Goal: Information Seeking & Learning: Learn about a topic

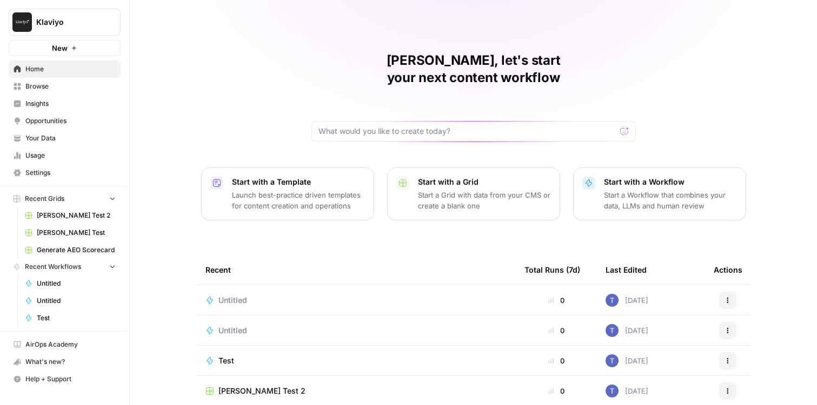
click at [38, 126] on link "Opportunities" at bounding box center [65, 120] width 112 height 17
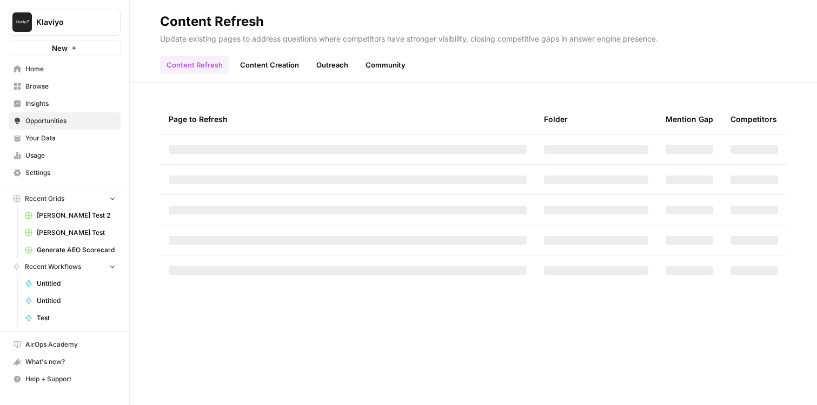
click at [40, 138] on span "Your Data" at bounding box center [70, 139] width 90 height 10
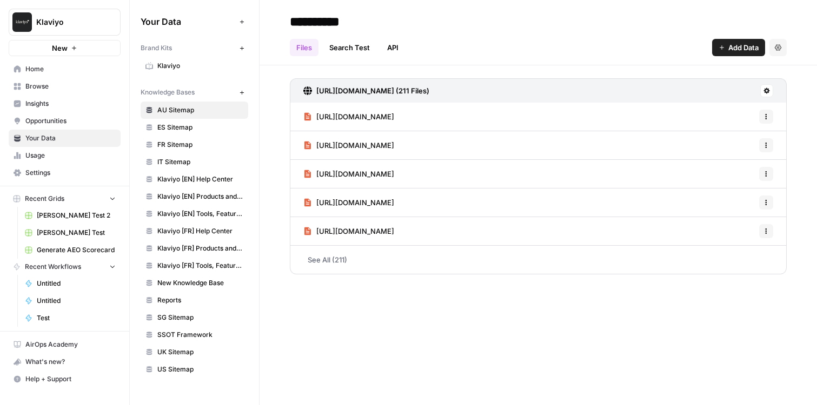
click at [54, 117] on span "Opportunities" at bounding box center [70, 121] width 90 height 10
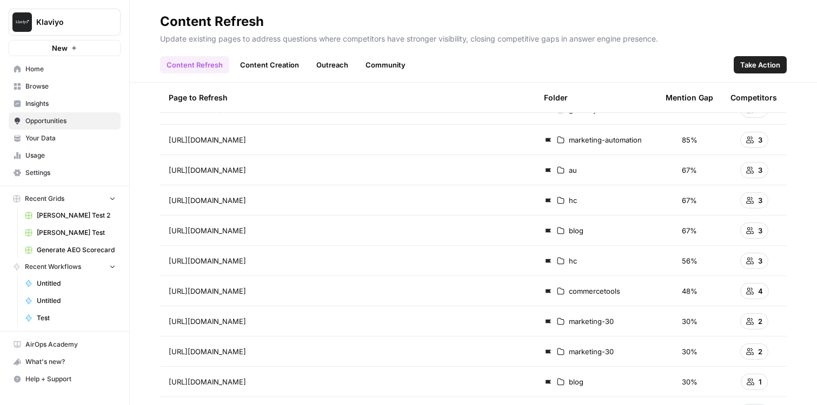
scroll to position [26, 0]
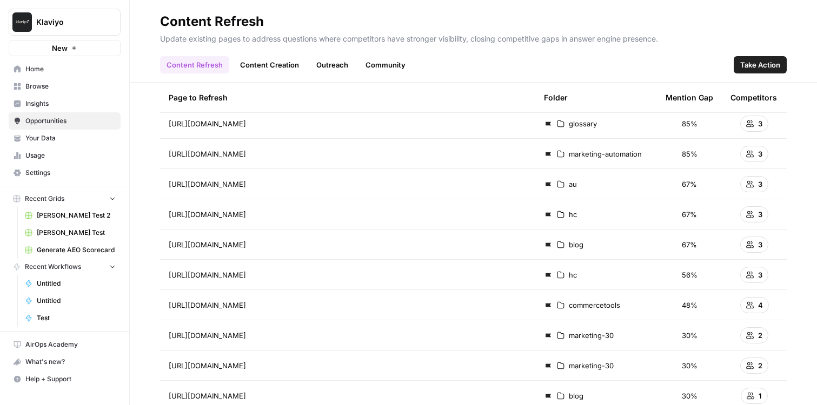
click at [274, 64] on link "Content Creation" at bounding box center [270, 64] width 72 height 17
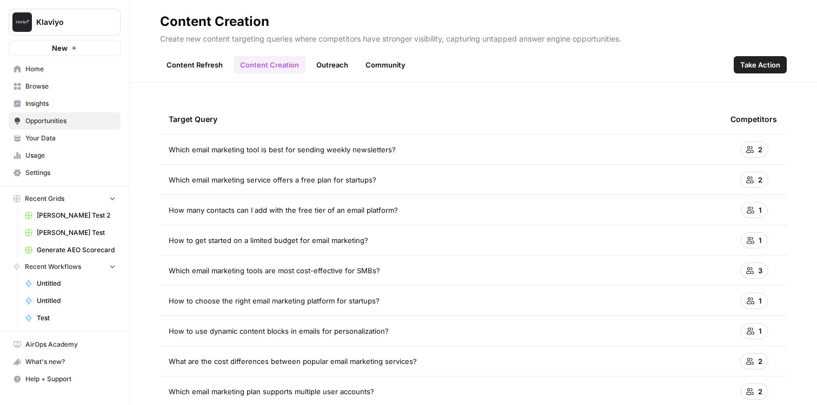
click at [332, 68] on link "Outreach" at bounding box center [332, 64] width 45 height 17
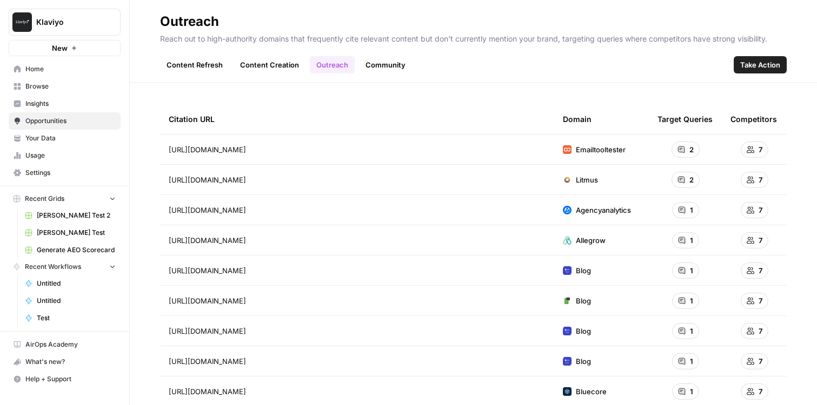
click at [399, 67] on link "Community" at bounding box center [385, 64] width 53 height 17
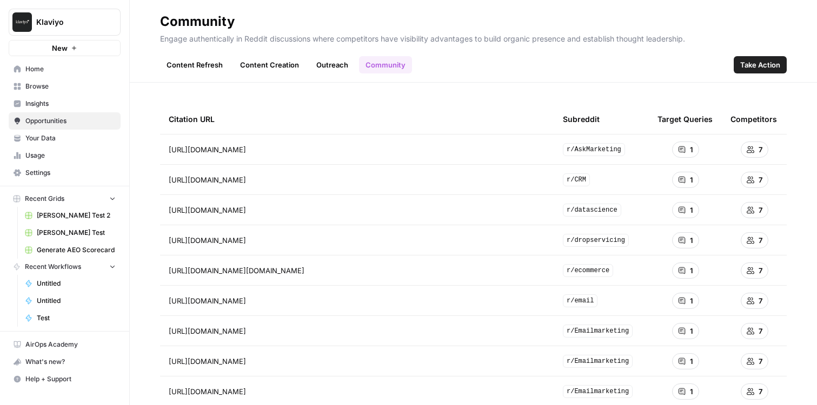
click at [751, 65] on span "Take Action" at bounding box center [760, 64] width 40 height 11
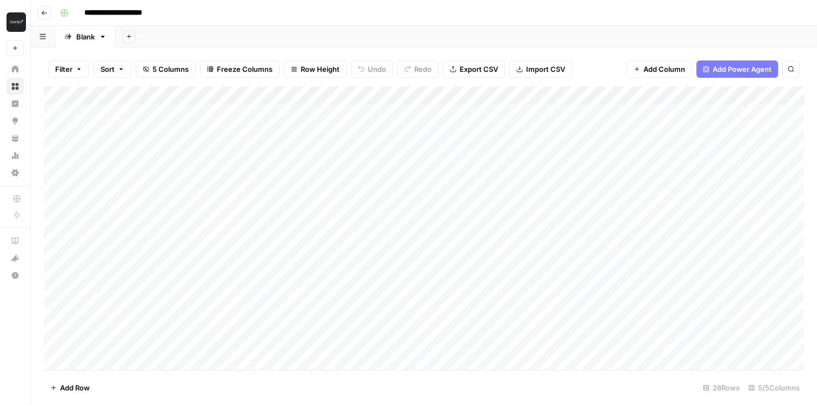
click at [415, 96] on div "Add Column" at bounding box center [424, 228] width 760 height 284
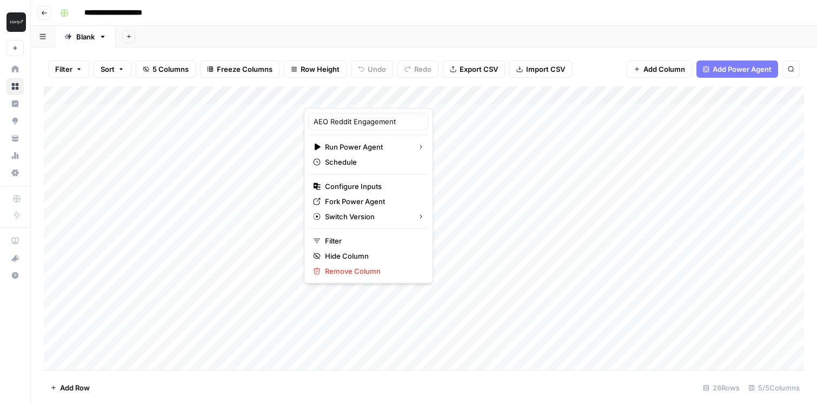
click at [512, 184] on div "Add Column" at bounding box center [424, 228] width 760 height 284
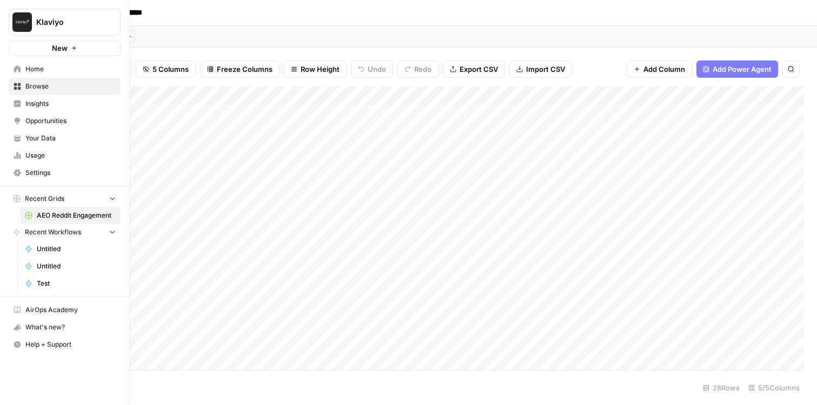
click at [36, 105] on span "Insights" at bounding box center [70, 104] width 90 height 10
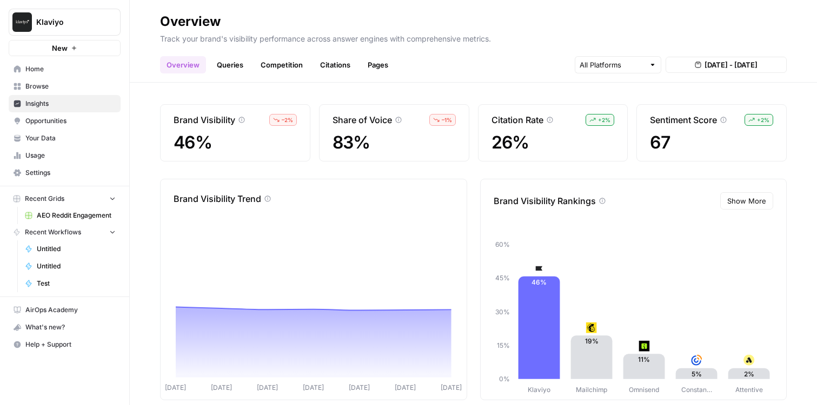
scroll to position [17, 0]
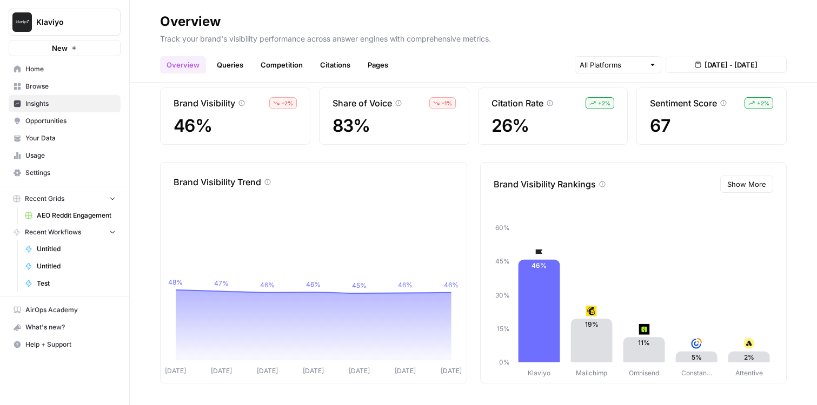
click at [227, 61] on link "Queries" at bounding box center [229, 64] width 39 height 17
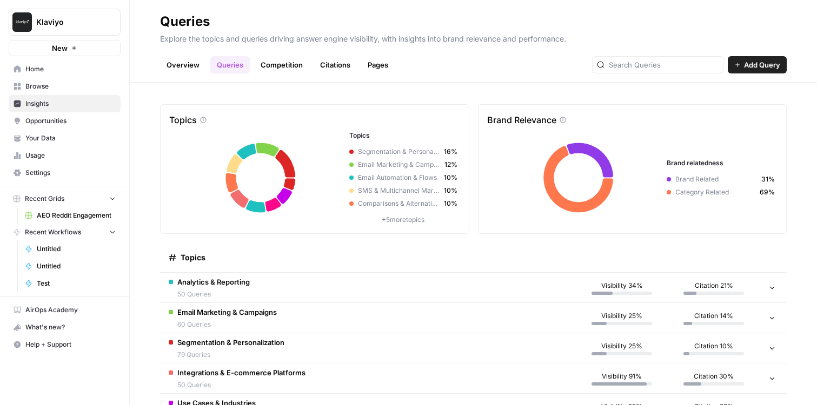
click at [322, 71] on link "Citations" at bounding box center [335, 64] width 43 height 17
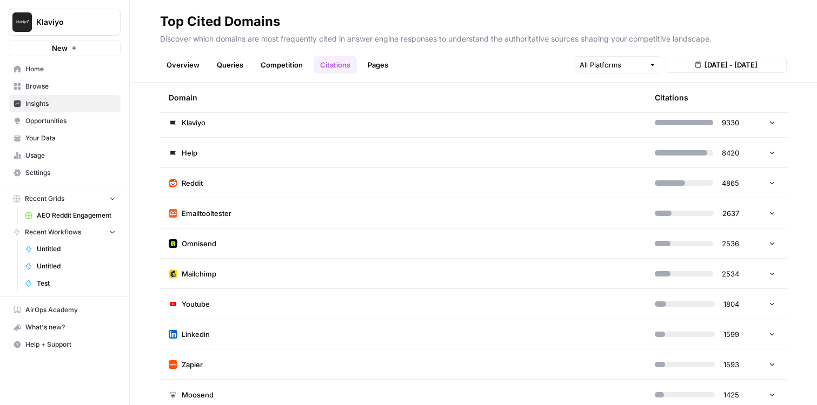
scroll to position [29, 0]
click at [337, 180] on td "Reddit" at bounding box center [403, 181] width 486 height 30
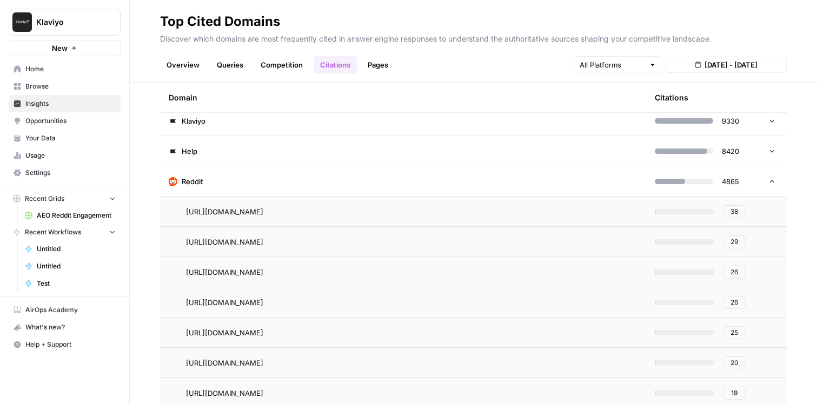
click at [298, 62] on link "Competition" at bounding box center [281, 64] width 55 height 17
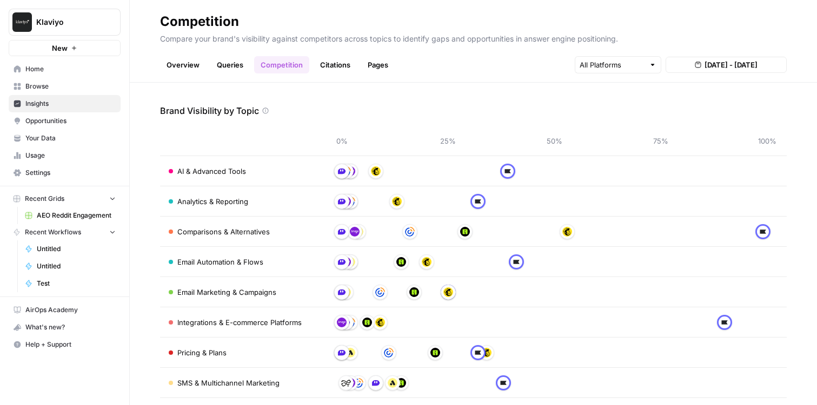
click at [69, 121] on span "Opportunities" at bounding box center [70, 121] width 90 height 10
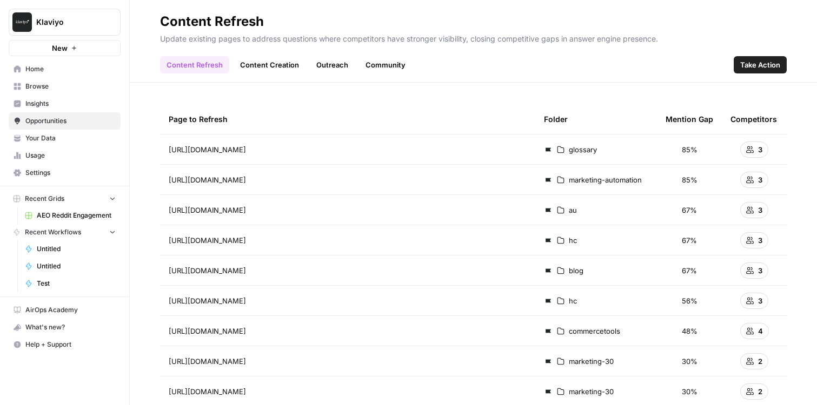
click at [372, 65] on link "Community" at bounding box center [385, 64] width 53 height 17
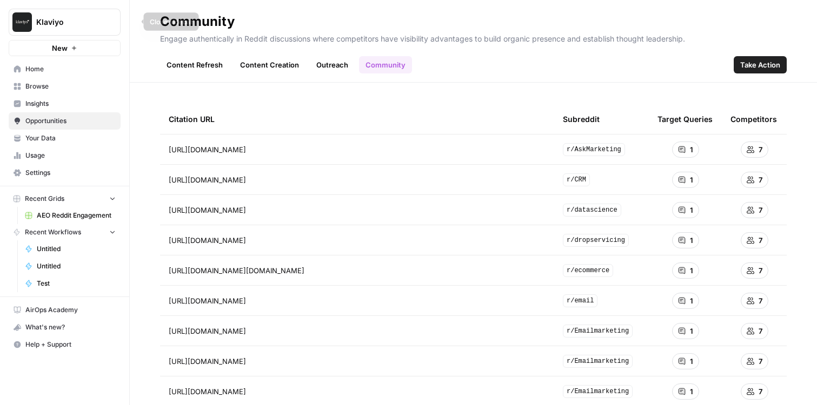
click at [129, 24] on icon "button" at bounding box center [132, 22] width 8 height 8
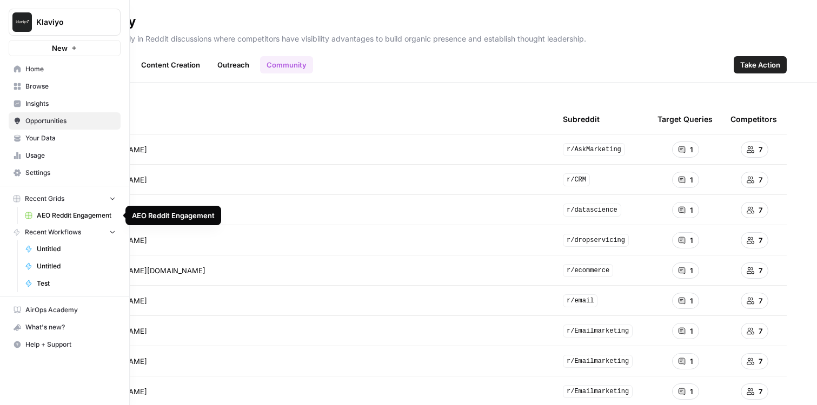
click at [75, 213] on span "AEO Reddit Engagement" at bounding box center [76, 216] width 79 height 10
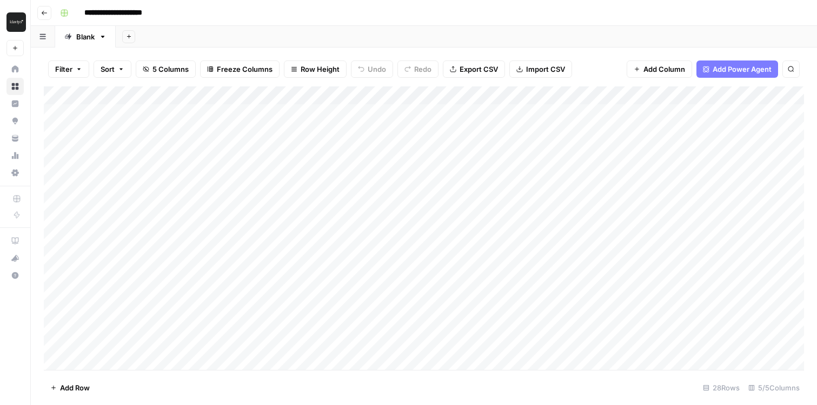
click at [369, 115] on div "Add Column" at bounding box center [424, 228] width 760 height 284
click at [410, 115] on div "Add Column" at bounding box center [424, 228] width 760 height 284
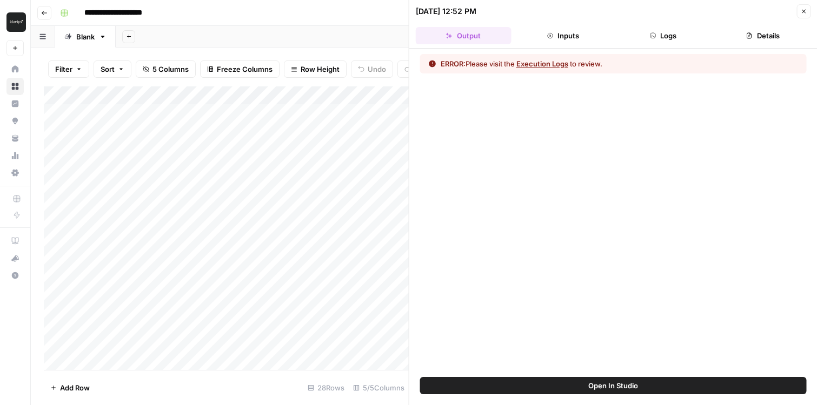
click at [532, 67] on button "Execution Logs" at bounding box center [542, 63] width 52 height 11
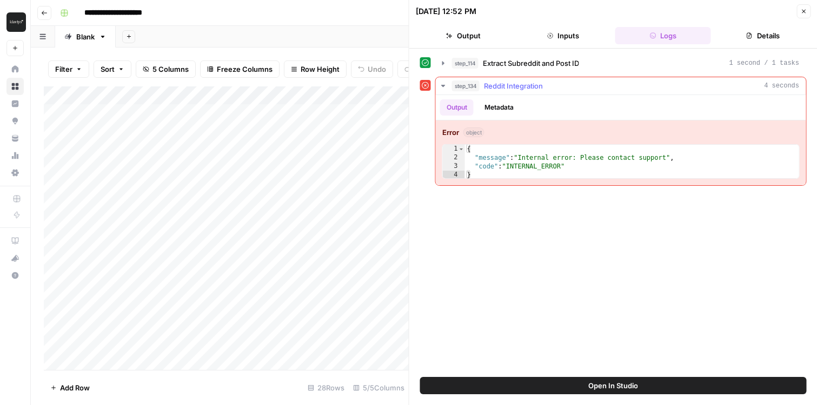
click at [495, 109] on button "Metadata" at bounding box center [499, 107] width 42 height 16
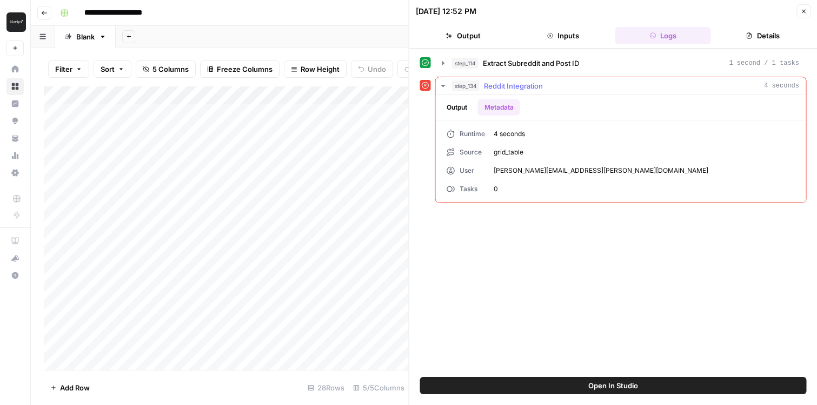
click at [464, 109] on button "Output" at bounding box center [457, 107] width 34 height 16
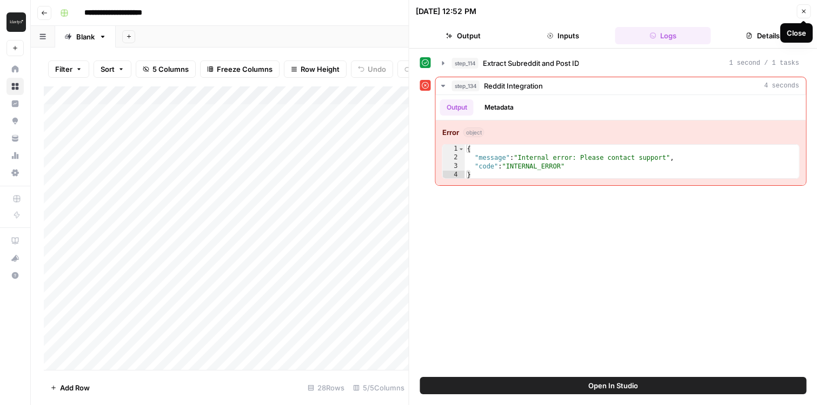
click at [805, 8] on icon "button" at bounding box center [803, 11] width 6 height 6
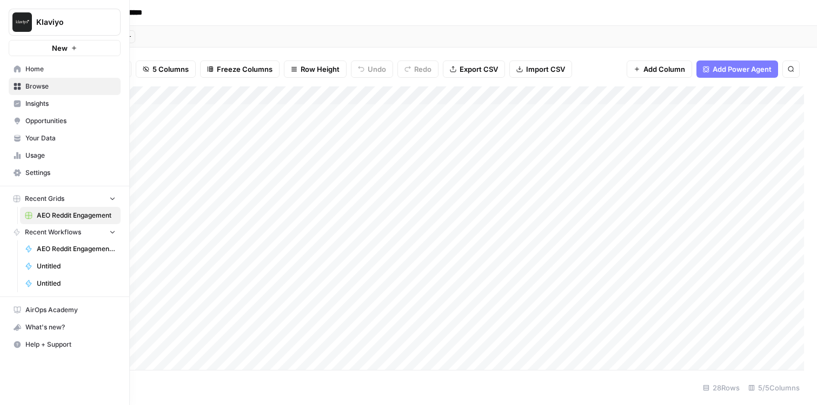
click at [40, 119] on span "Opportunities" at bounding box center [70, 121] width 90 height 10
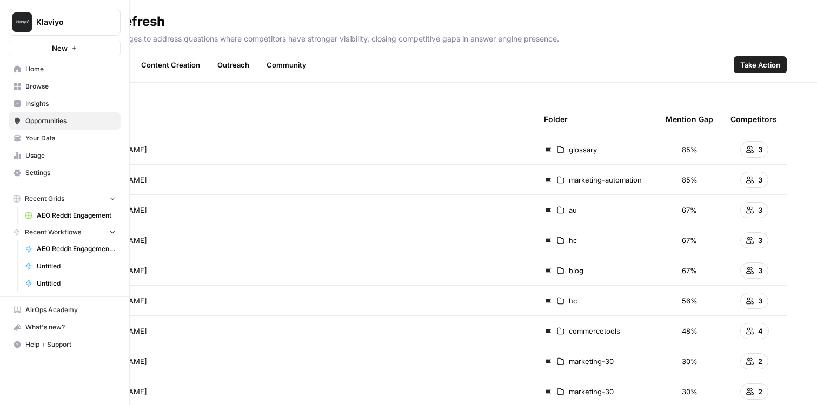
click at [55, 100] on span "Insights" at bounding box center [70, 104] width 90 height 10
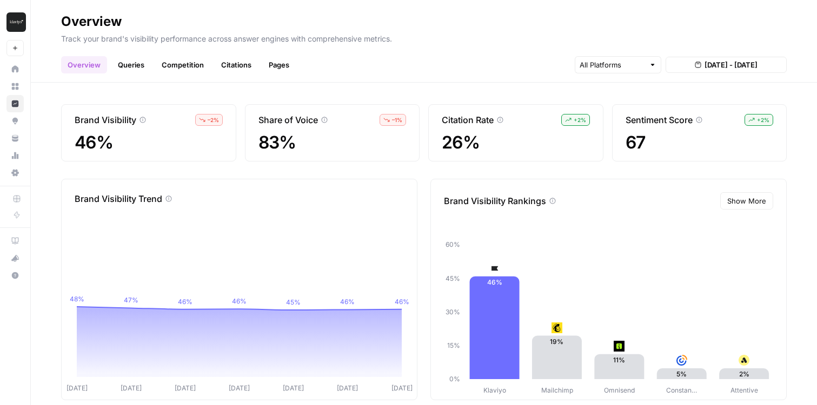
click at [233, 69] on link "Citations" at bounding box center [236, 64] width 43 height 17
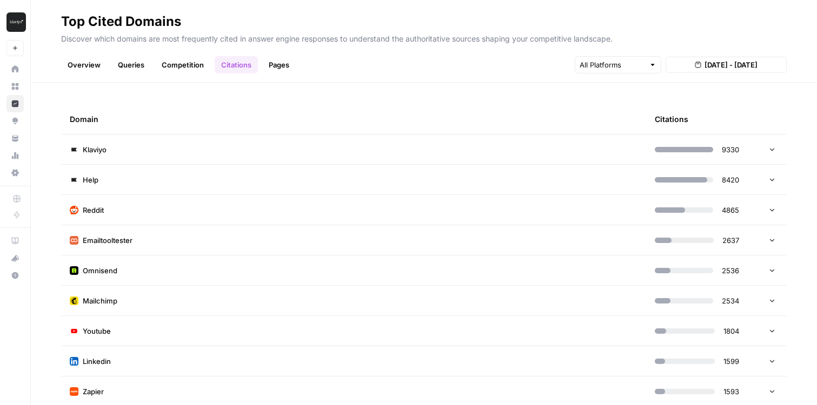
click at [272, 68] on link "Pages" at bounding box center [279, 64] width 34 height 17
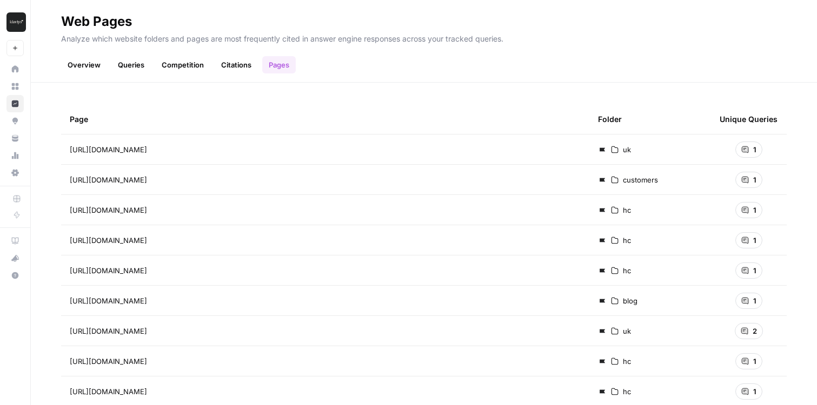
click at [229, 55] on div "Overview Queries Competition Citations Pages" at bounding box center [423, 61] width 725 height 26
click at [151, 66] on ul "Overview Queries Competition Citations Pages" at bounding box center [178, 64] width 235 height 17
click at [127, 67] on link "Queries" at bounding box center [130, 64] width 39 height 17
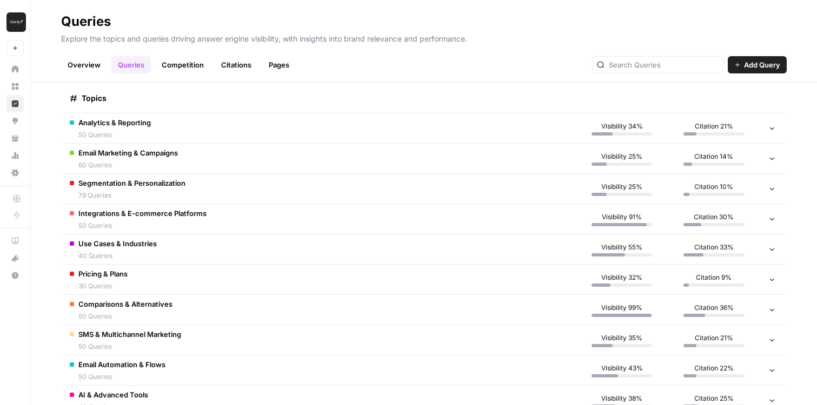
scroll to position [192, 0]
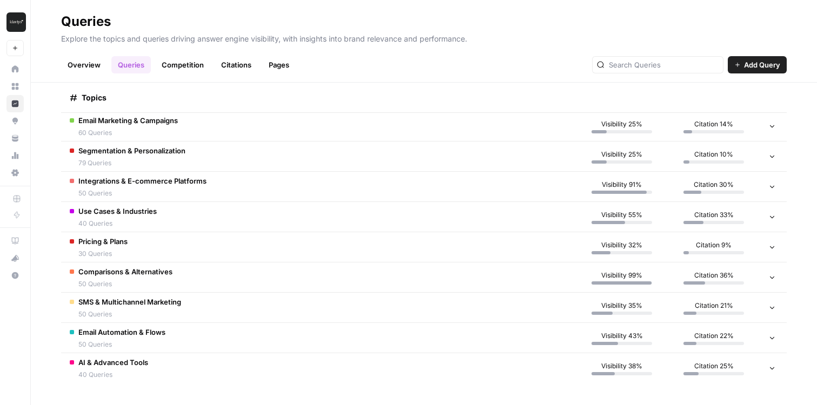
click at [216, 304] on td "SMS & Multichannel Marketing 50 Queries" at bounding box center [318, 308] width 515 height 30
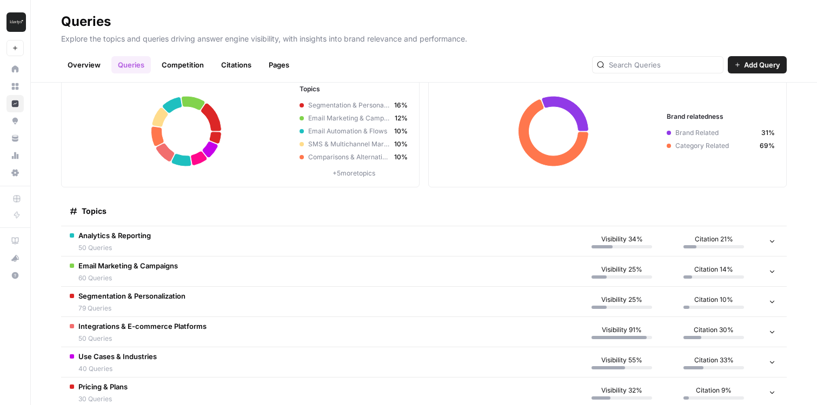
scroll to position [57, 0]
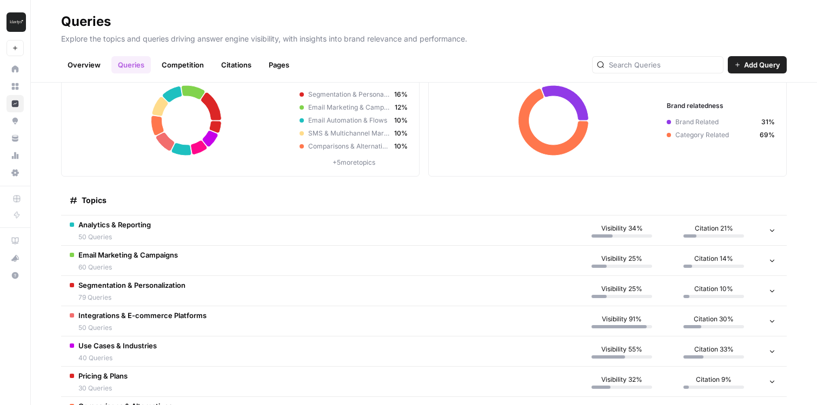
click at [307, 231] on td "Analytics & Reporting 50 Queries" at bounding box center [318, 231] width 515 height 30
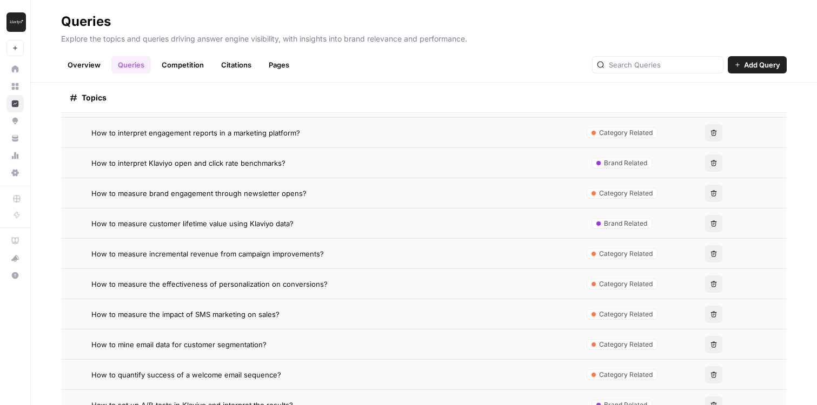
scroll to position [578, 0]
click at [318, 352] on td "How to mine email data for customer segmentation?" at bounding box center [318, 346] width 515 height 30
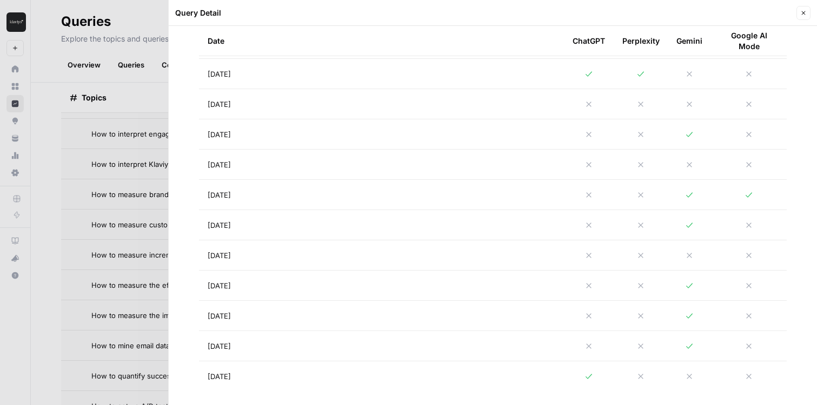
scroll to position [709, 0]
